Goal: Task Accomplishment & Management: Use online tool/utility

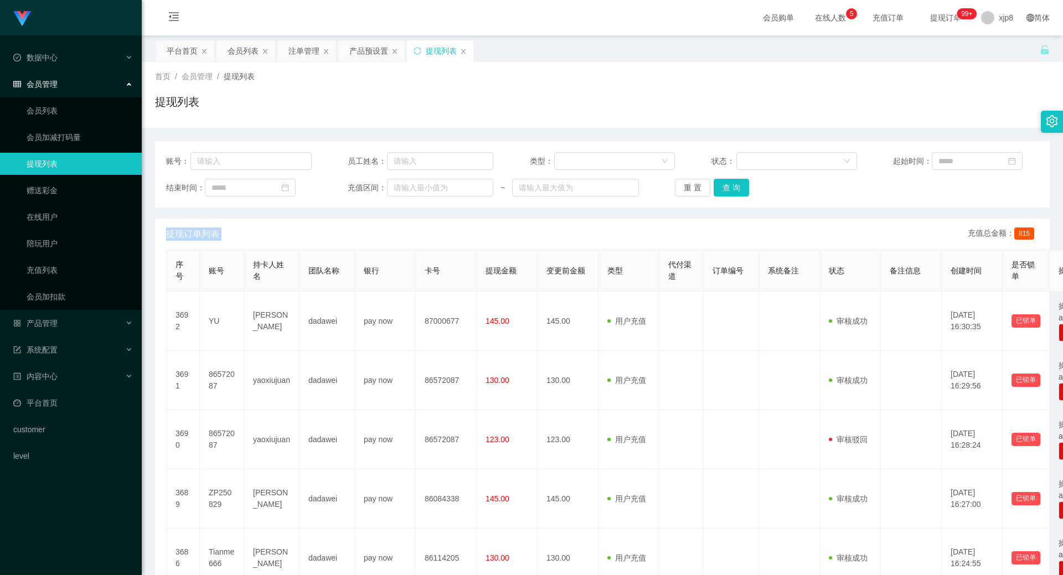
click at [373, 55] on div "产品预设置" at bounding box center [368, 50] width 39 height 21
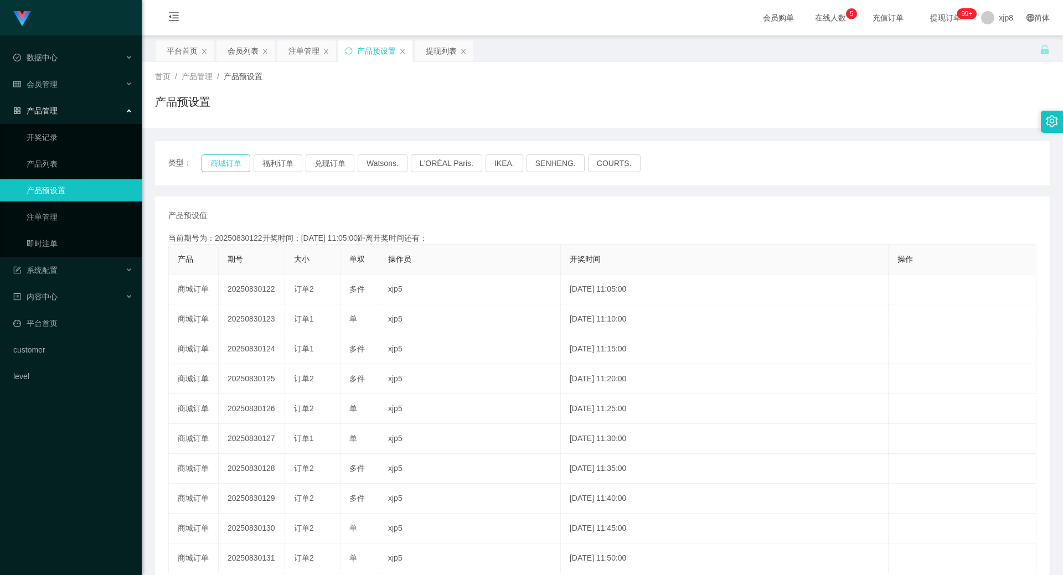
click at [234, 167] on button "商城订单" at bounding box center [226, 164] width 49 height 18
drag, startPoint x: 234, startPoint y: 167, endPoint x: 90, endPoint y: 179, distance: 144.5
click at [234, 167] on button "商城订单" at bounding box center [226, 164] width 49 height 18
click at [301, 49] on div "注单管理" at bounding box center [304, 50] width 31 height 21
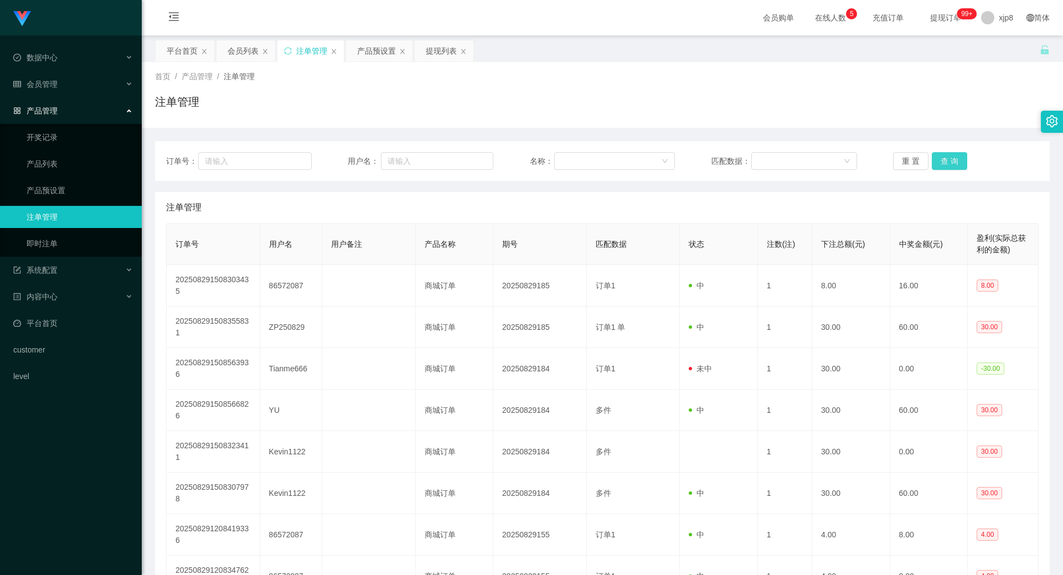
click at [948, 166] on button "查 询" at bounding box center [949, 161] width 35 height 18
click at [948, 168] on button "查 询" at bounding box center [949, 161] width 35 height 18
click at [948, 168] on div "重 置 查 询" at bounding box center [966, 161] width 146 height 18
click at [949, 168] on button "查 询" at bounding box center [949, 161] width 35 height 18
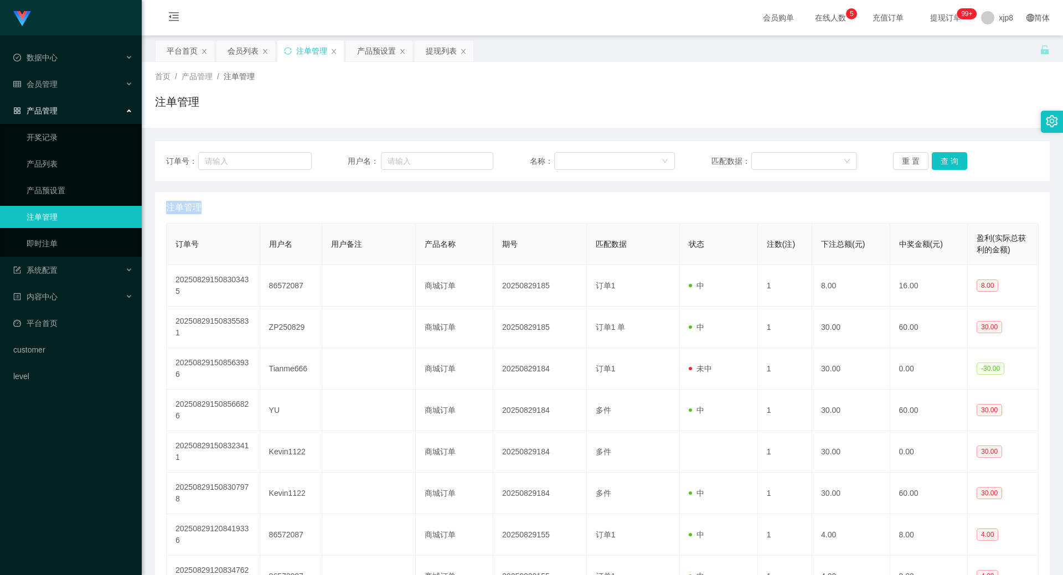
click at [949, 168] on div "重 置 查 询" at bounding box center [966, 161] width 146 height 18
click at [949, 168] on button "查 询" at bounding box center [949, 161] width 35 height 18
click at [949, 168] on div "重 置 查 询" at bounding box center [966, 161] width 146 height 18
click at [949, 168] on button "查 询" at bounding box center [949, 161] width 35 height 18
click at [949, 168] on div "重 置 查 询" at bounding box center [966, 161] width 146 height 18
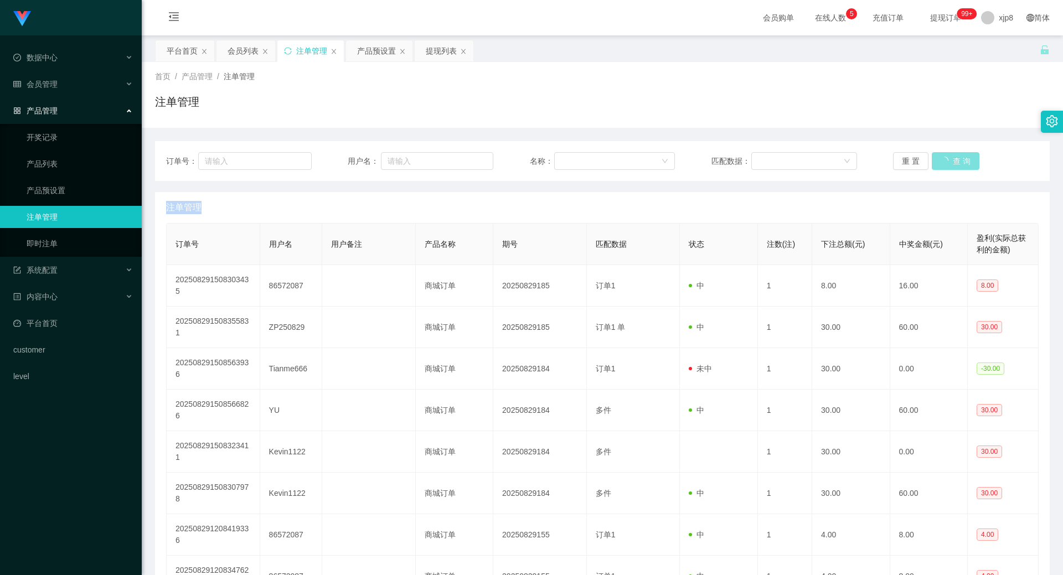
click at [949, 168] on button "查 询" at bounding box center [956, 161] width 48 height 18
click at [382, 63] on div "首页 / 产品管理 / 注单管理 / 注单管理" at bounding box center [603, 95] width 922 height 66
click at [380, 53] on div "产品预设置" at bounding box center [376, 50] width 39 height 21
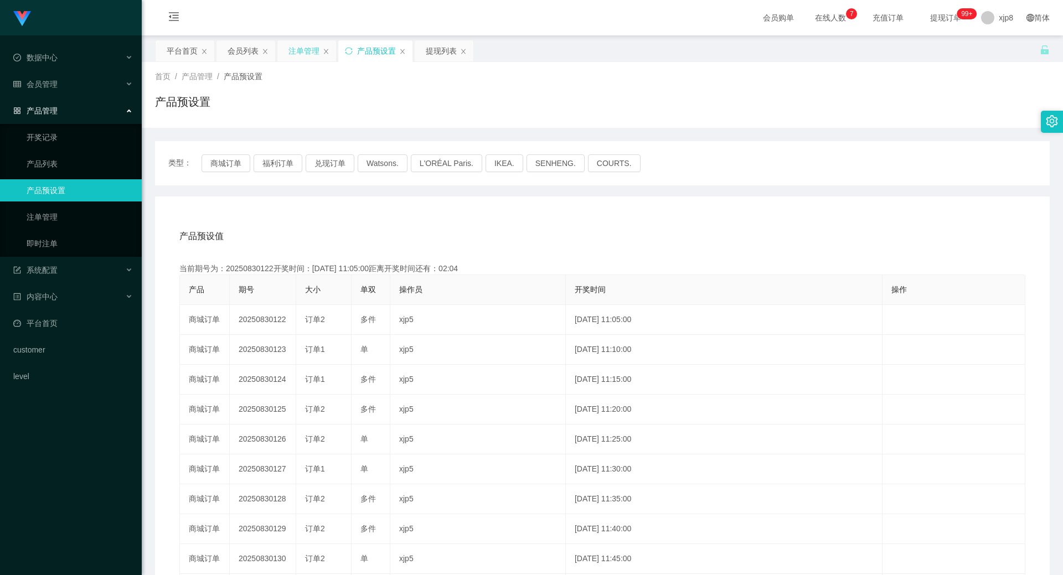
click at [299, 48] on div "注单管理" at bounding box center [304, 50] width 31 height 21
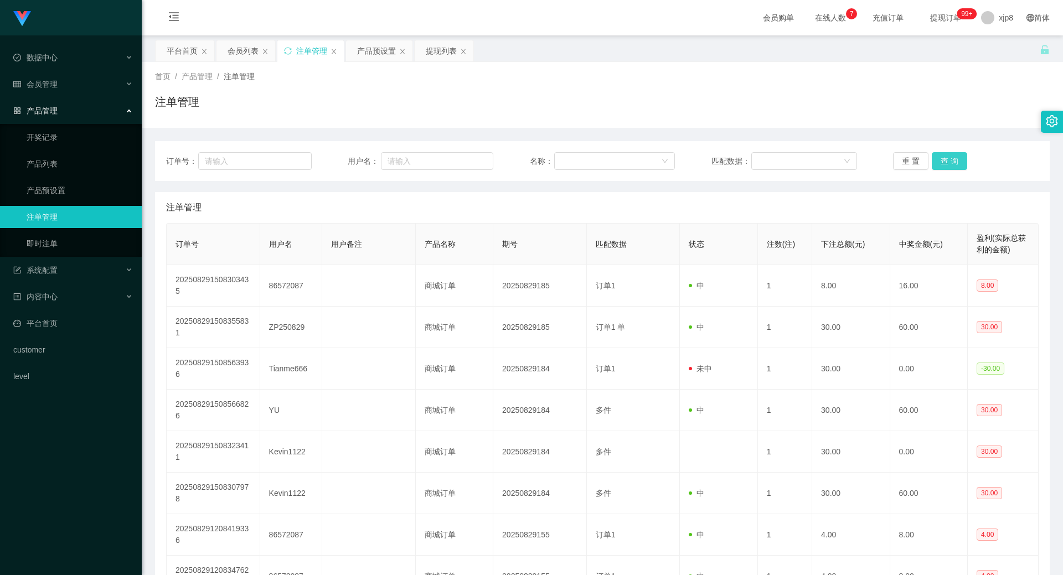
click at [957, 163] on button "查 询" at bounding box center [949, 161] width 35 height 18
click at [957, 163] on div "重 置 查 询" at bounding box center [966, 161] width 146 height 18
click at [957, 163] on button "查 询" at bounding box center [949, 161] width 35 height 18
click at [957, 163] on div "重 置 查 询" at bounding box center [966, 161] width 146 height 18
click at [957, 163] on button "查 询" at bounding box center [949, 161] width 35 height 18
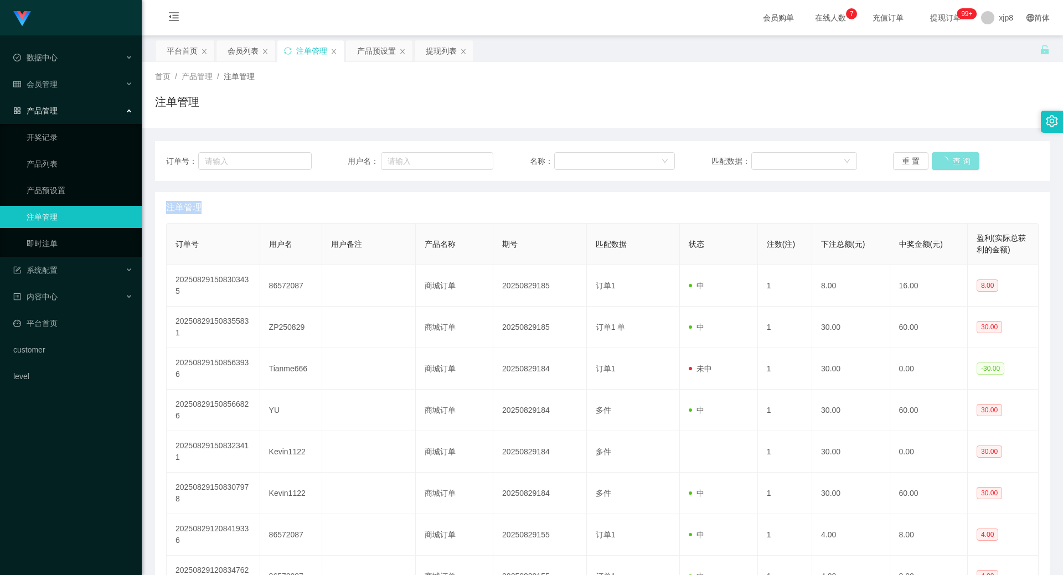
click at [957, 163] on div "重 置 查 询" at bounding box center [966, 161] width 146 height 18
click at [957, 163] on button "查 询" at bounding box center [956, 161] width 48 height 18
click at [957, 163] on div "重 置 查 询" at bounding box center [966, 161] width 146 height 18
click at [955, 160] on button "查 询" at bounding box center [949, 161] width 35 height 18
click at [955, 160] on div "重 置 查 询" at bounding box center [966, 161] width 146 height 18
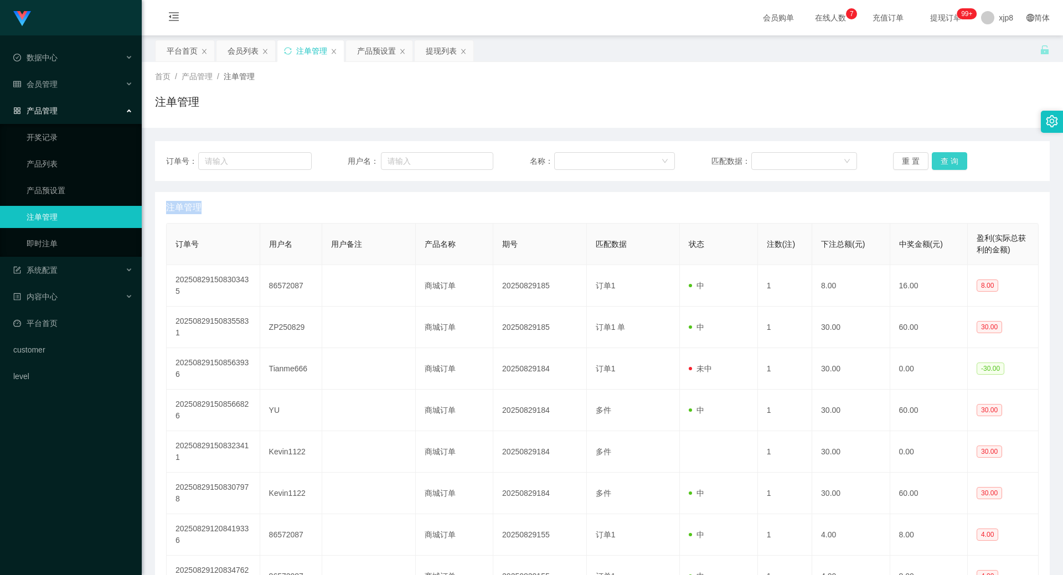
click at [955, 160] on button "查 询" at bounding box center [949, 161] width 35 height 18
click at [955, 159] on div "重 置 查 询" at bounding box center [966, 161] width 146 height 18
click at [955, 159] on button "查 询" at bounding box center [949, 161] width 35 height 18
click at [955, 159] on div "重 置 查 询" at bounding box center [966, 161] width 146 height 18
click at [955, 159] on button "查 询" at bounding box center [949, 161] width 35 height 18
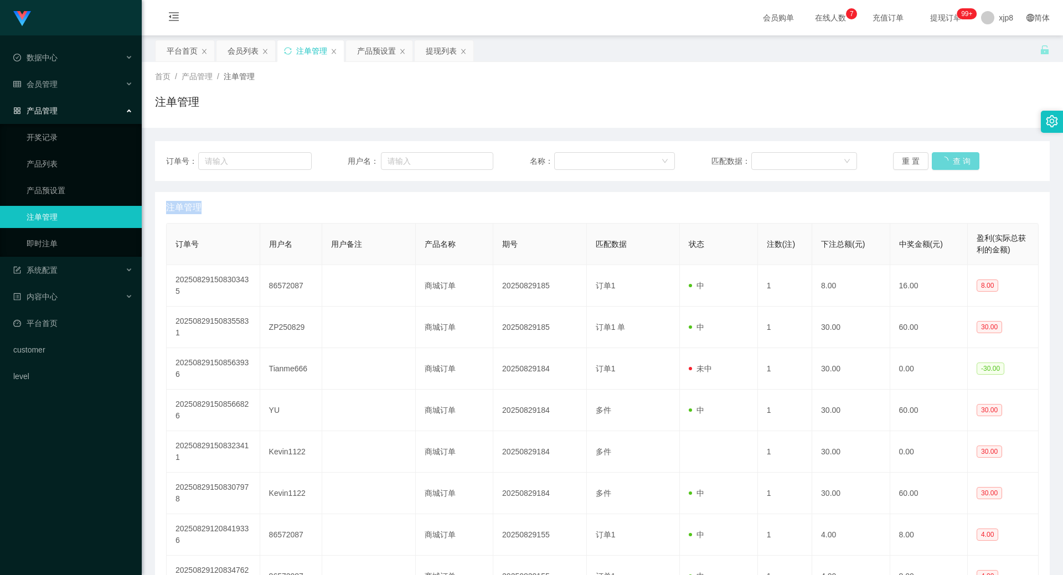
click at [955, 159] on div "重 置 查 询" at bounding box center [966, 161] width 146 height 18
click at [948, 164] on button "查 询" at bounding box center [949, 161] width 35 height 18
click at [948, 164] on div "重 置 查 询" at bounding box center [966, 161] width 146 height 18
click at [948, 164] on button "查 询" at bounding box center [956, 161] width 48 height 18
click at [948, 164] on div "重 置 查 询" at bounding box center [966, 161] width 146 height 18
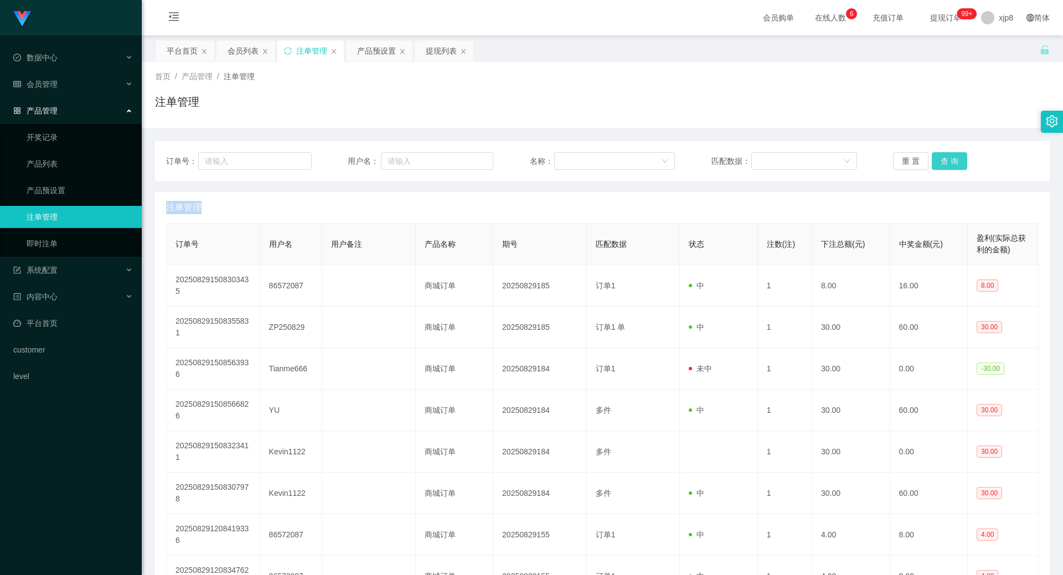
click at [948, 164] on button "查 询" at bounding box center [949, 161] width 35 height 18
click at [948, 164] on div "重 置 查 询" at bounding box center [966, 161] width 146 height 18
click at [949, 160] on button "查 询" at bounding box center [949, 161] width 35 height 18
click at [949, 160] on div "重 置 查 询" at bounding box center [966, 161] width 146 height 18
click at [949, 160] on button "查 询" at bounding box center [949, 161] width 35 height 18
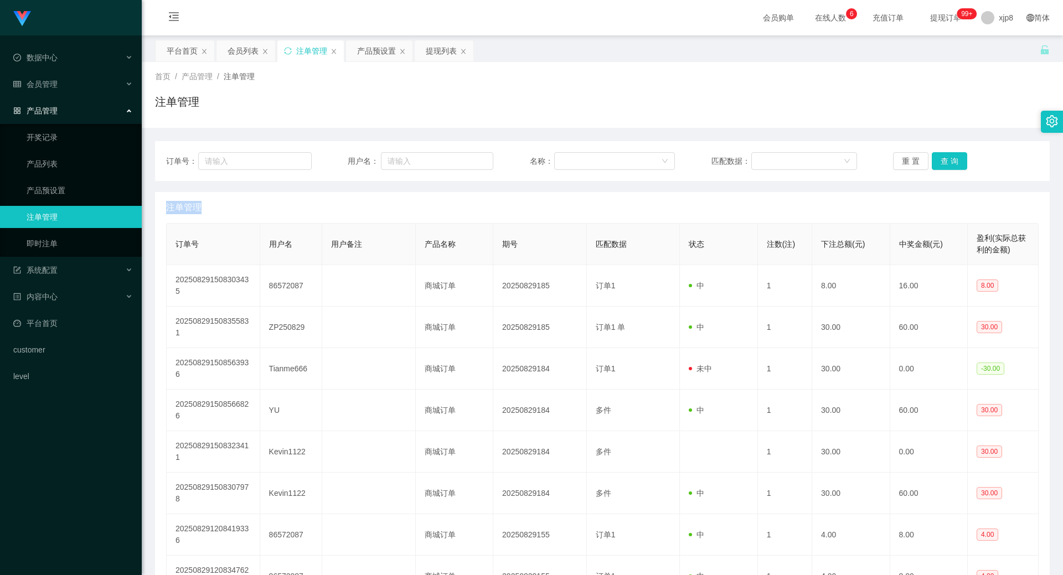
click at [949, 160] on div "重 置 查 询" at bounding box center [966, 161] width 146 height 18
click at [945, 162] on button "查 询" at bounding box center [949, 161] width 35 height 18
click at [945, 162] on div "重 置 查 询" at bounding box center [966, 161] width 146 height 18
click at [945, 162] on button "查 询" at bounding box center [949, 161] width 35 height 18
click at [945, 162] on div "重 置 查 询" at bounding box center [966, 161] width 146 height 18
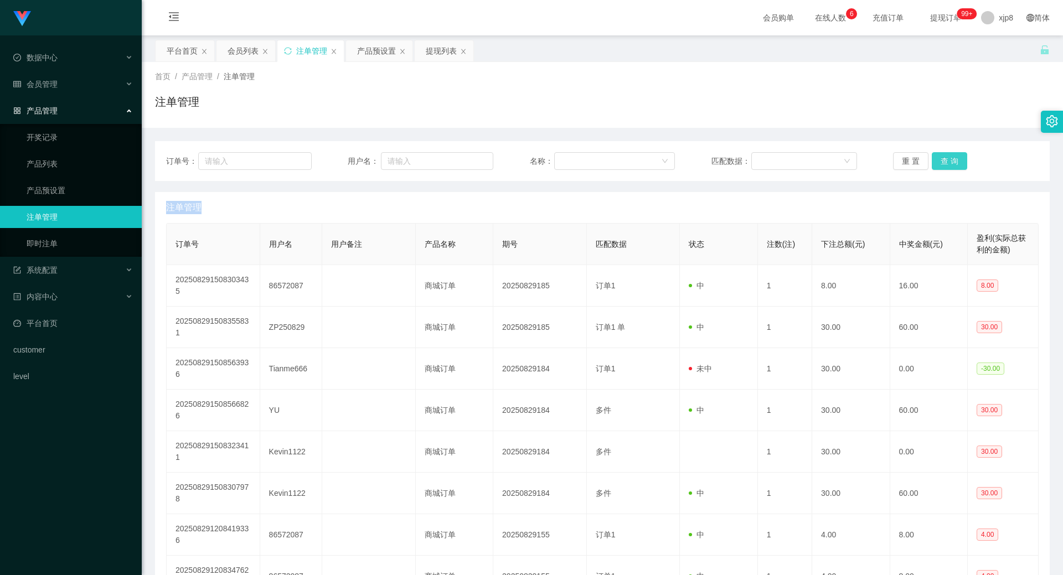
click at [945, 162] on button "查 询" at bounding box center [949, 161] width 35 height 18
click at [945, 162] on div "重 置 查 询" at bounding box center [966, 161] width 146 height 18
click at [948, 155] on button "查 询" at bounding box center [949, 161] width 35 height 18
click at [948, 155] on div "重 置 查 询" at bounding box center [966, 161] width 146 height 18
click at [947, 155] on button "查 询" at bounding box center [949, 161] width 35 height 18
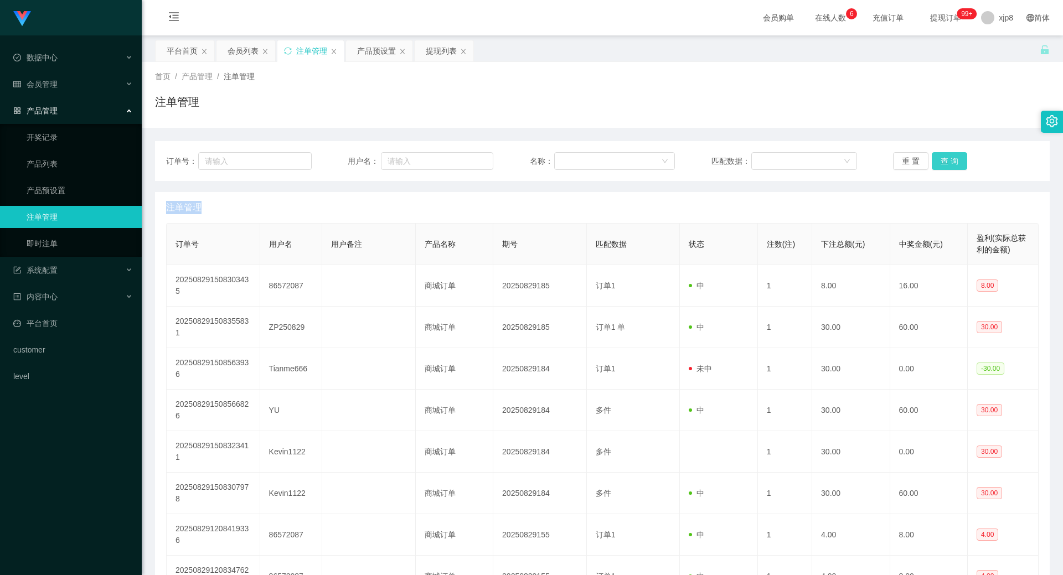
click at [947, 156] on div "重 置 查 询" at bounding box center [966, 161] width 146 height 18
click at [947, 156] on button "查 询" at bounding box center [949, 161] width 35 height 18
click at [947, 156] on div "重 置 查 询" at bounding box center [966, 161] width 146 height 18
click at [948, 156] on button "查 询" at bounding box center [956, 161] width 48 height 18
click at [948, 157] on div "重 置 查 询" at bounding box center [966, 161] width 146 height 18
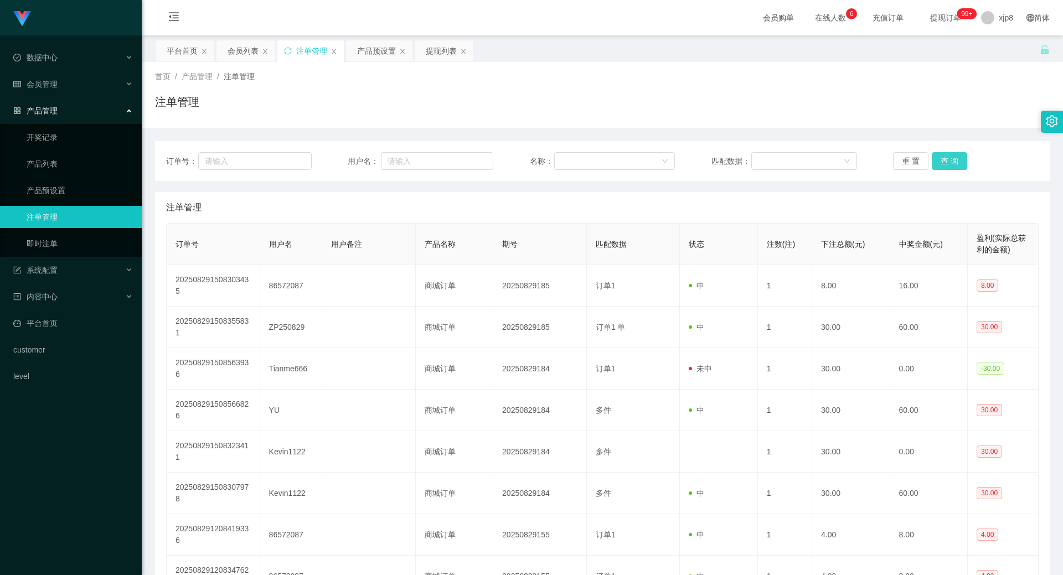
click at [948, 160] on button "查 询" at bounding box center [949, 161] width 35 height 18
click at [950, 168] on button "查 询" at bounding box center [949, 161] width 35 height 18
click at [950, 168] on div "重 置 查 询" at bounding box center [966, 161] width 146 height 18
click at [950, 168] on button "查 询" at bounding box center [949, 161] width 35 height 18
click at [950, 163] on button "查 询" at bounding box center [949, 161] width 35 height 18
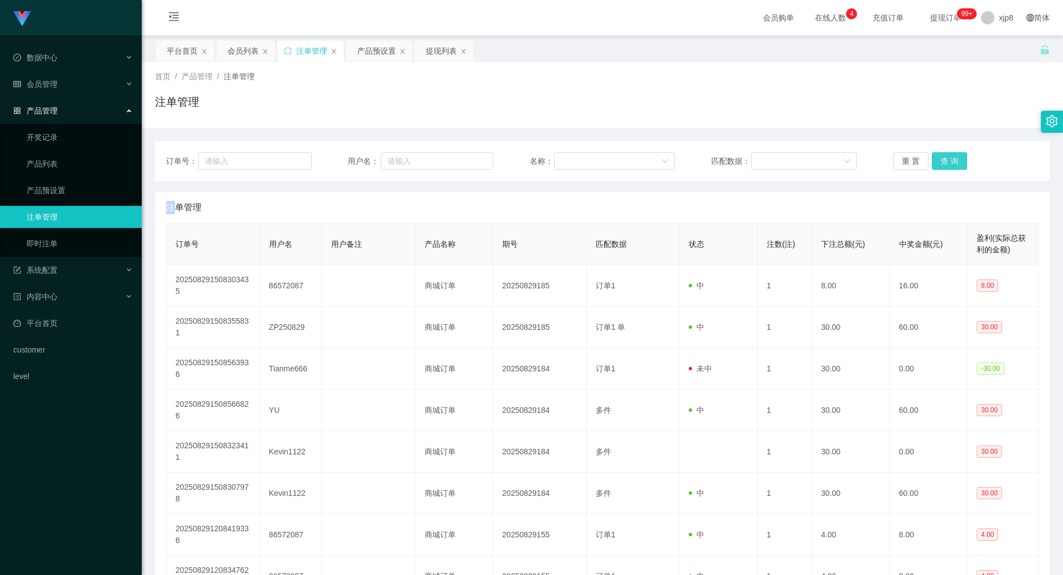
click at [950, 163] on div "重 置 查 询" at bounding box center [966, 161] width 146 height 18
click at [950, 163] on button "查 询" at bounding box center [949, 161] width 35 height 18
click at [951, 159] on div "重 置 查 询" at bounding box center [966, 161] width 146 height 18
click at [952, 159] on button "查 询" at bounding box center [949, 161] width 35 height 18
click at [952, 159] on div "重 置 查 询" at bounding box center [966, 161] width 146 height 18
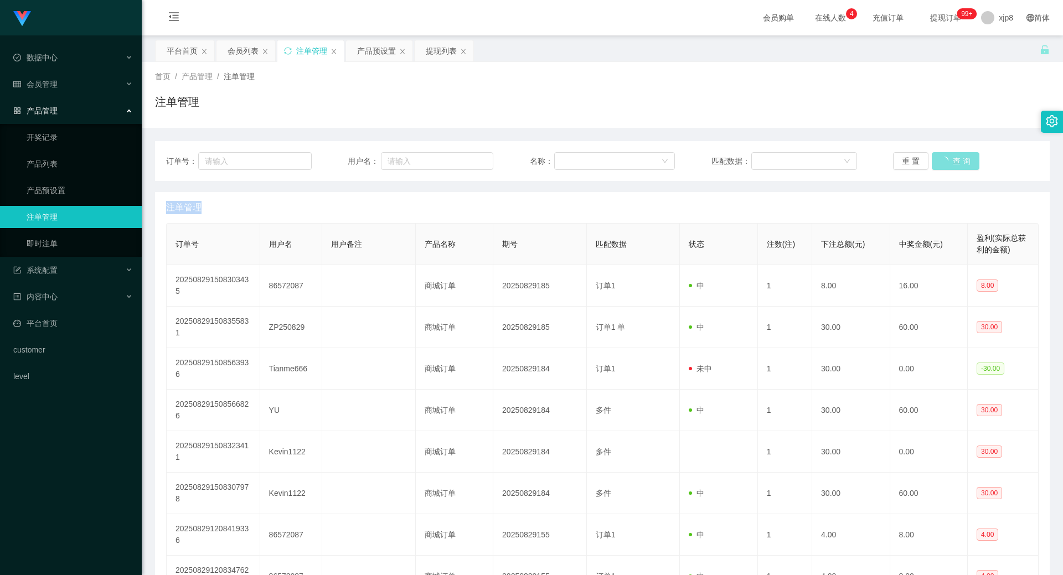
click at [952, 159] on button "查 询" at bounding box center [956, 161] width 48 height 18
click at [952, 159] on div "重 置 查 询" at bounding box center [966, 161] width 146 height 18
click at [952, 159] on button "查 询" at bounding box center [949, 161] width 35 height 18
click at [952, 159] on div "重 置 查 询" at bounding box center [966, 161] width 146 height 18
click at [952, 159] on button "查 询" at bounding box center [949, 161] width 35 height 18
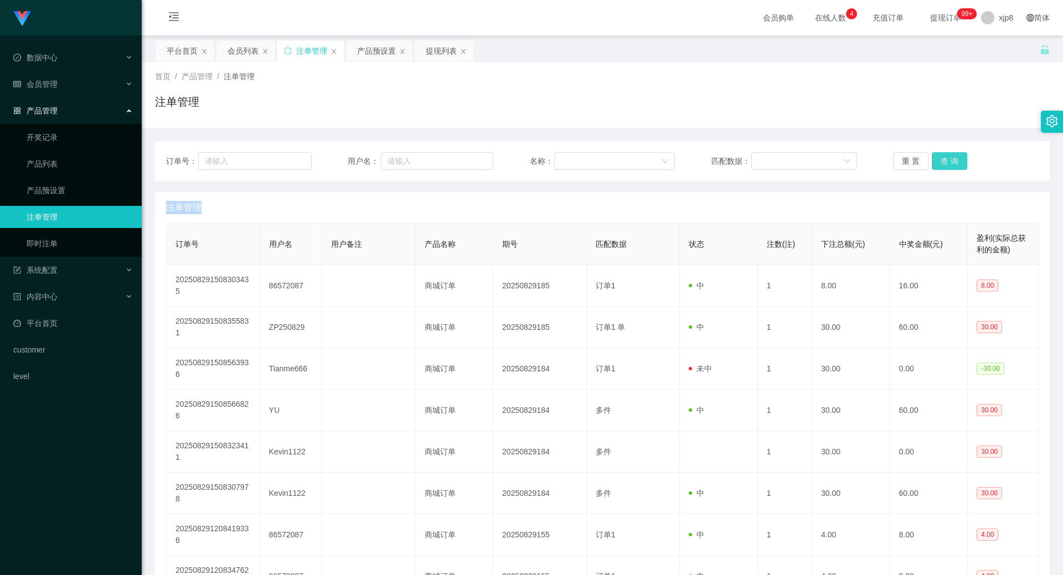
click at [944, 153] on button "查 询" at bounding box center [949, 161] width 35 height 18
click at [944, 153] on div "重 置 查 询" at bounding box center [966, 161] width 146 height 18
click at [945, 153] on button "查 询" at bounding box center [949, 161] width 35 height 18
click at [945, 153] on div "重 置 查 询" at bounding box center [966, 161] width 146 height 18
click at [945, 154] on button "查 询" at bounding box center [949, 161] width 35 height 18
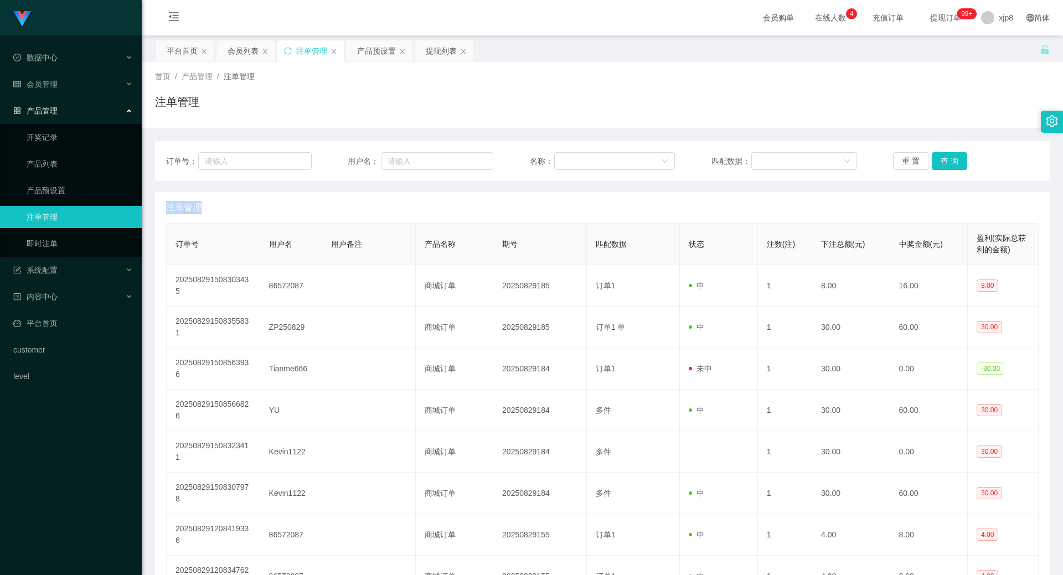
click at [945, 154] on div "重 置 查 询" at bounding box center [966, 161] width 146 height 18
click at [945, 154] on button "查 询" at bounding box center [949, 161] width 35 height 18
click at [945, 154] on div "重 置 查 询" at bounding box center [966, 161] width 146 height 18
click at [945, 154] on button "查 询" at bounding box center [956, 161] width 48 height 18
click at [945, 154] on div "重 置 查 询" at bounding box center [966, 161] width 146 height 18
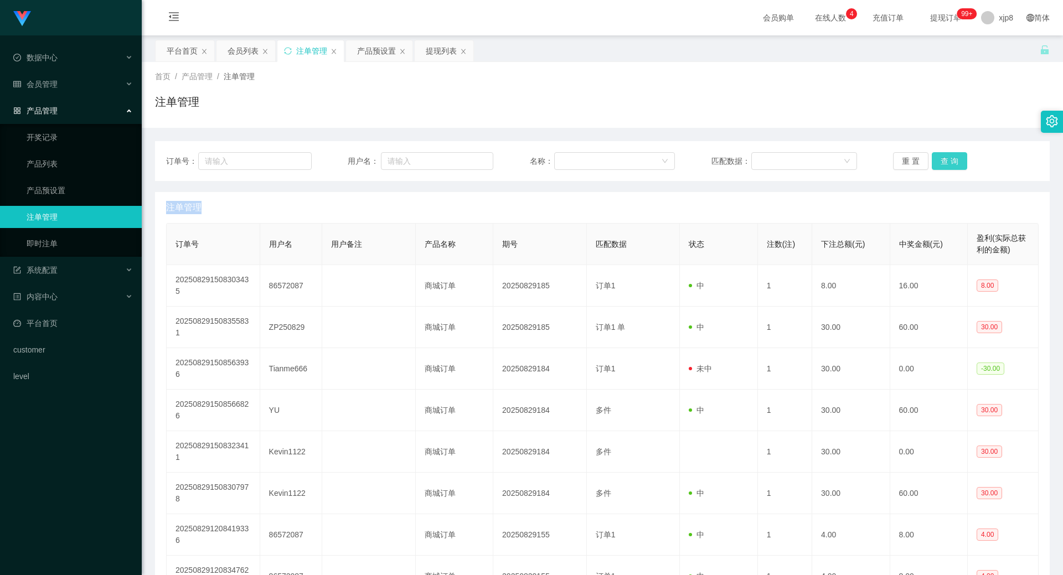
click at [945, 154] on button "查 询" at bounding box center [949, 161] width 35 height 18
click at [945, 154] on div "重 置 查 询" at bounding box center [966, 161] width 146 height 18
click at [946, 154] on button "查 询" at bounding box center [949, 161] width 35 height 18
click at [947, 154] on div "重 置 查 询" at bounding box center [966, 161] width 146 height 18
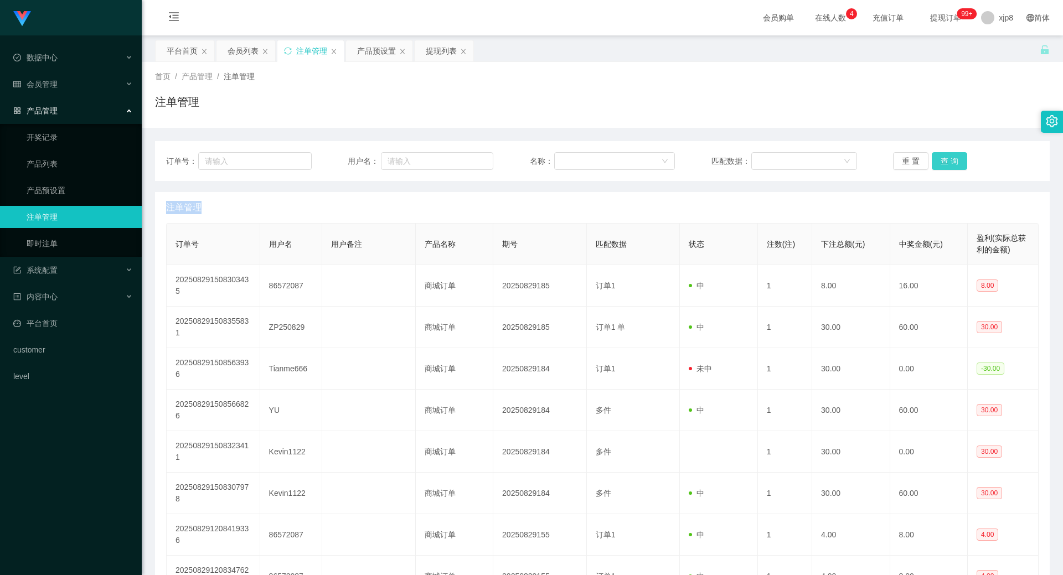
click at [948, 155] on button "查 询" at bounding box center [949, 161] width 35 height 18
click at [948, 155] on div "重 置 查 询" at bounding box center [966, 161] width 146 height 18
click at [949, 155] on button "查 询" at bounding box center [949, 161] width 35 height 18
click at [950, 156] on div "重 置 查 询" at bounding box center [966, 161] width 146 height 18
click at [950, 156] on button "查 询" at bounding box center [949, 161] width 35 height 18
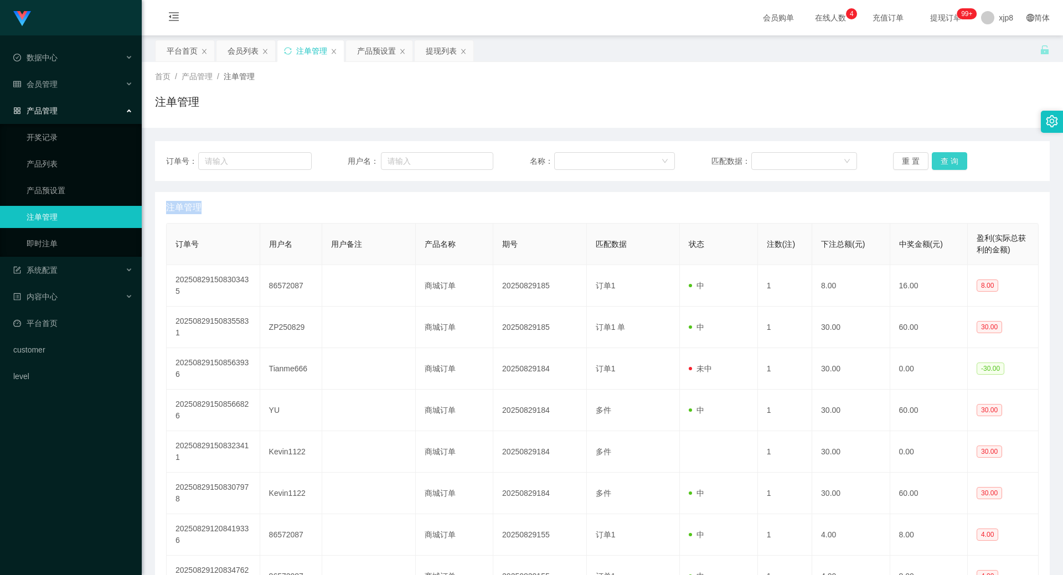
click at [950, 156] on div "重 置 查 询" at bounding box center [966, 161] width 146 height 18
click at [950, 156] on button "查 询" at bounding box center [949, 161] width 35 height 18
click at [948, 162] on button "查 询" at bounding box center [949, 161] width 35 height 18
click at [948, 162] on div "重 置 查 询" at bounding box center [966, 161] width 146 height 18
click at [948, 162] on button "查 询" at bounding box center [956, 161] width 48 height 18
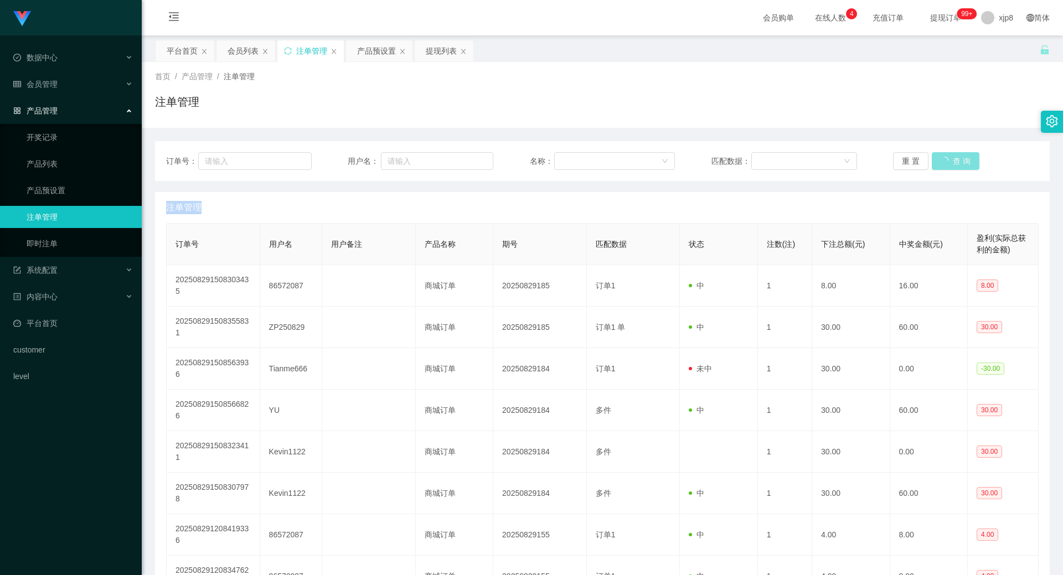
click at [948, 162] on div "重 置 查 询" at bounding box center [966, 161] width 146 height 18
click at [960, 165] on button "查 询" at bounding box center [949, 161] width 35 height 18
click at [959, 165] on button "查 询" at bounding box center [956, 161] width 48 height 18
click at [956, 163] on button "查 询" at bounding box center [949, 161] width 35 height 18
click at [956, 163] on div "重 置 查 询" at bounding box center [966, 161] width 146 height 18
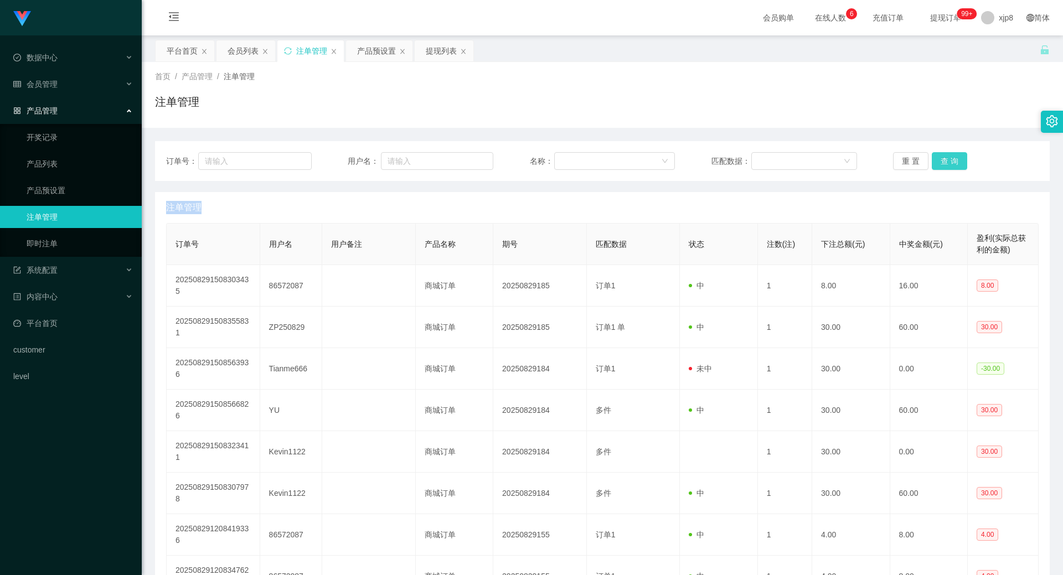
click at [956, 163] on button "查 询" at bounding box center [949, 161] width 35 height 18
click at [956, 162] on div "重 置 查 询" at bounding box center [966, 161] width 146 height 18
click at [956, 162] on button "查 询" at bounding box center [949, 161] width 35 height 18
click at [956, 162] on div "重 置 查 询" at bounding box center [966, 161] width 146 height 18
click at [953, 158] on button "查 询" at bounding box center [949, 161] width 35 height 18
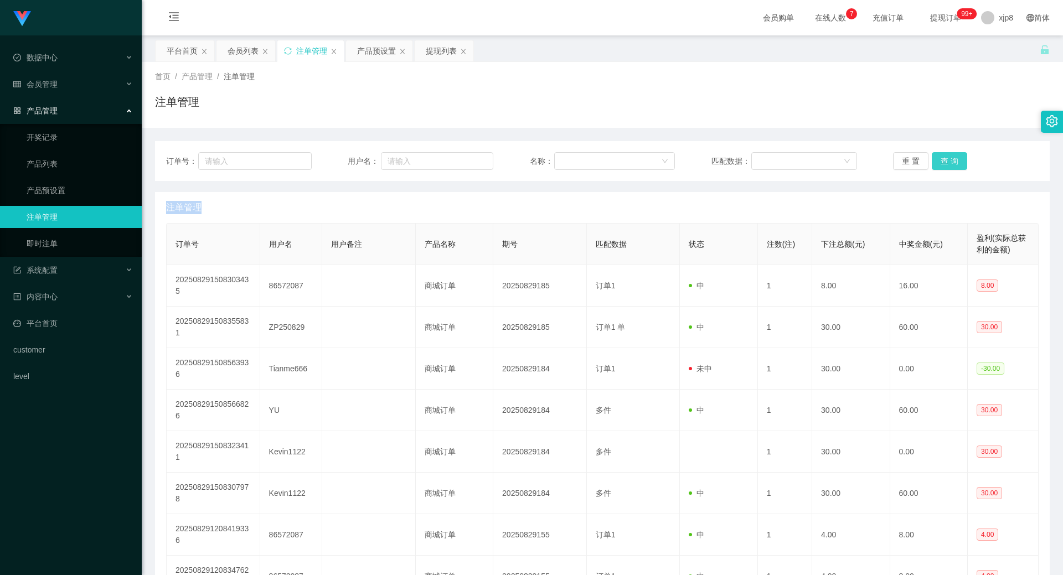
click at [953, 158] on div "重 置 查 询" at bounding box center [966, 161] width 146 height 18
click at [953, 158] on button "查 询" at bounding box center [949, 161] width 35 height 18
click at [953, 158] on div "重 置 查 询" at bounding box center [966, 161] width 146 height 18
click at [953, 158] on button "查 询" at bounding box center [956, 161] width 48 height 18
click at [953, 158] on div "重 置 查 询" at bounding box center [966, 161] width 146 height 18
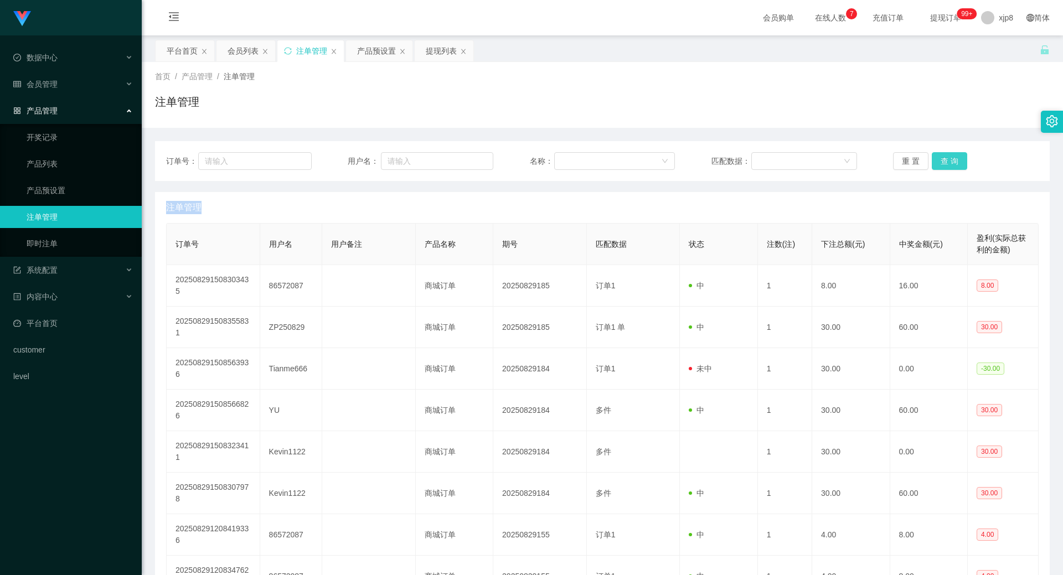
click at [953, 158] on button "查 询" at bounding box center [949, 161] width 35 height 18
click at [953, 158] on div "重 置 查 询" at bounding box center [966, 161] width 146 height 18
click at [953, 158] on button "查 询" at bounding box center [949, 161] width 35 height 18
click at [953, 158] on div "重 置 查 询" at bounding box center [966, 161] width 146 height 18
drag, startPoint x: 953, startPoint y: 158, endPoint x: 814, endPoint y: 171, distance: 139.6
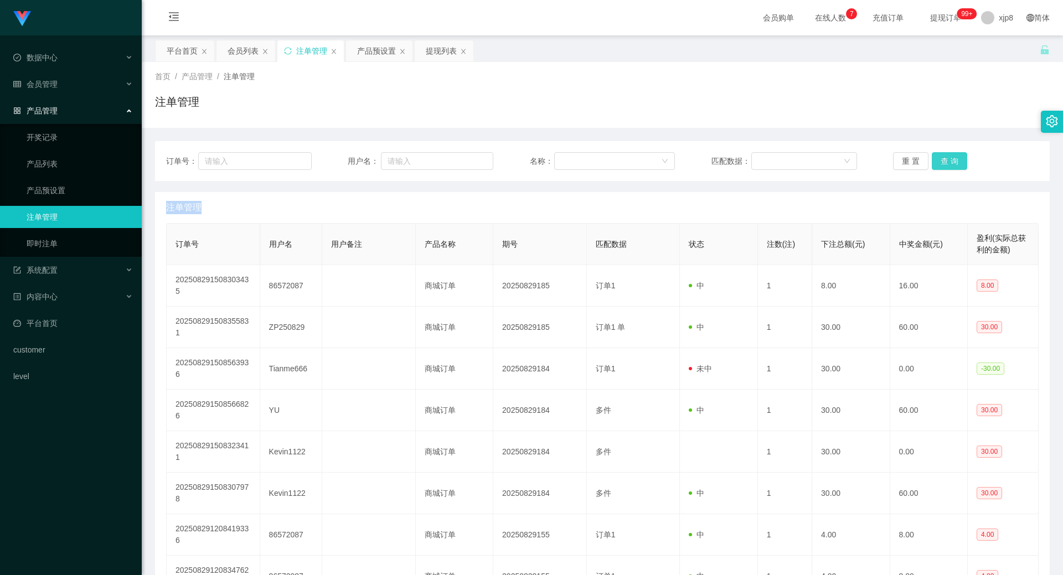
click at [953, 158] on button "查 询" at bounding box center [949, 161] width 35 height 18
click at [958, 162] on button "查 询" at bounding box center [949, 161] width 35 height 18
click at [957, 162] on div "重 置 查 询" at bounding box center [966, 161] width 146 height 18
click at [957, 162] on button "查 询" at bounding box center [956, 161] width 48 height 18
drag, startPoint x: 957, startPoint y: 162, endPoint x: 799, endPoint y: 162, distance: 157.8
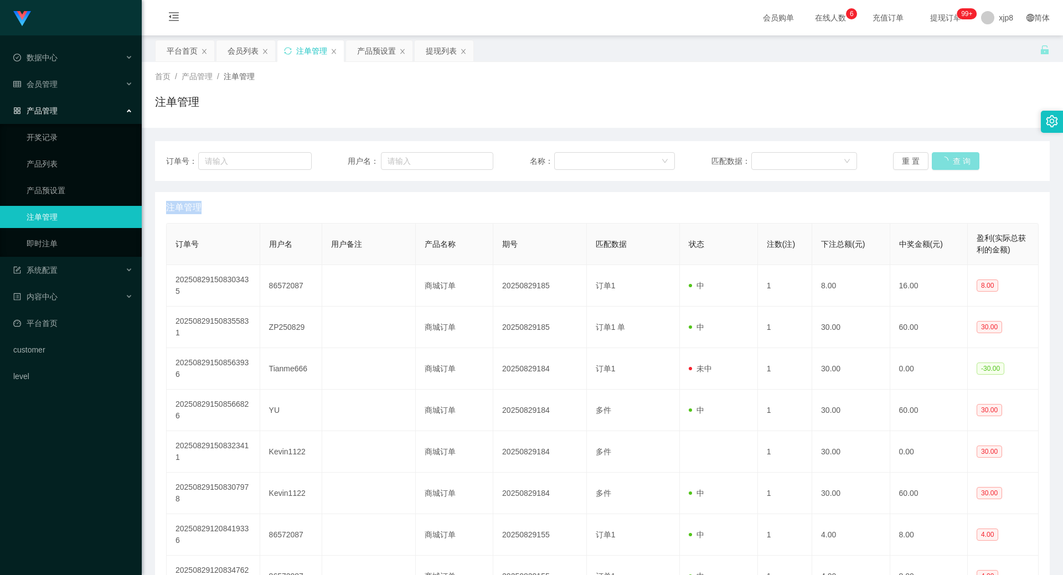
click at [957, 162] on div "重 置 查 询" at bounding box center [966, 161] width 146 height 18
